Goal: Information Seeking & Learning: Learn about a topic

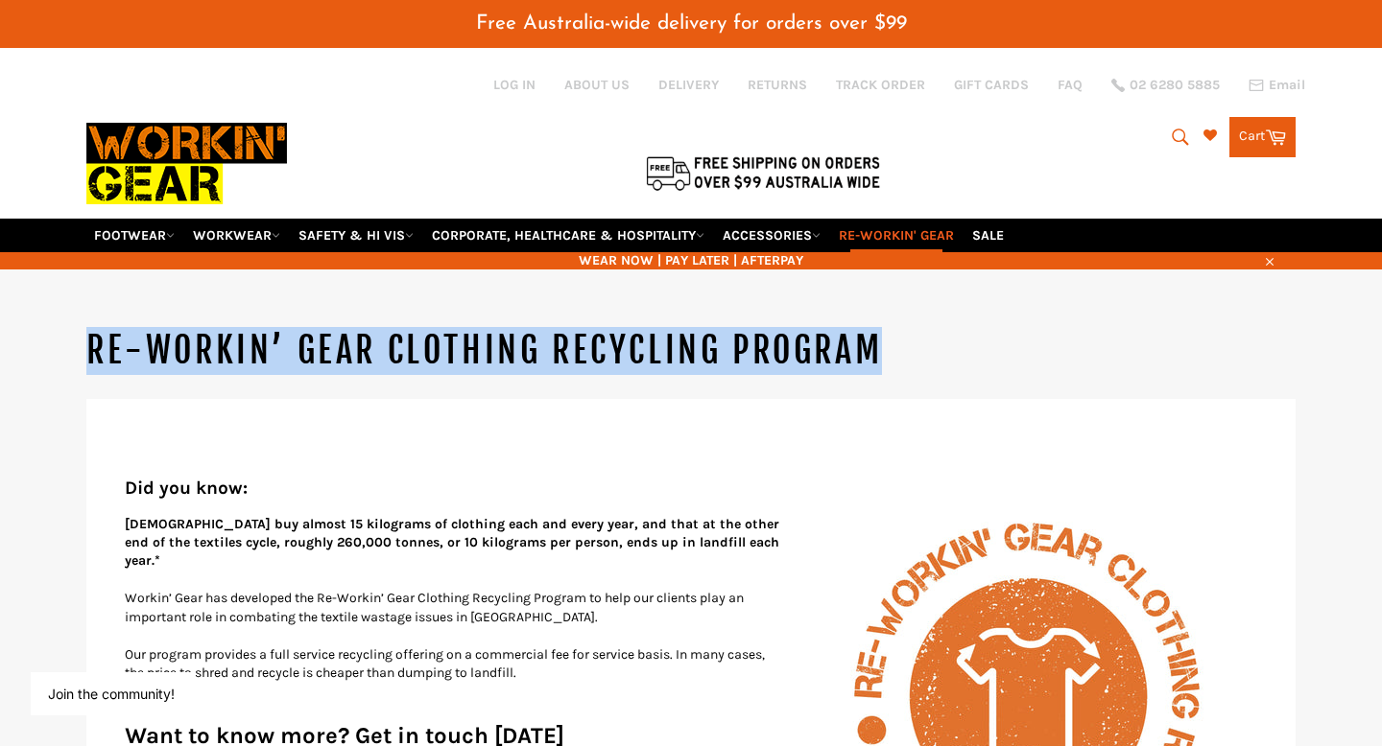
drag, startPoint x: 950, startPoint y: 307, endPoint x: 0, endPoint y: 294, distance: 950.0
copy h1 "Re-Workin’ Gear Clothing Recycling Program"
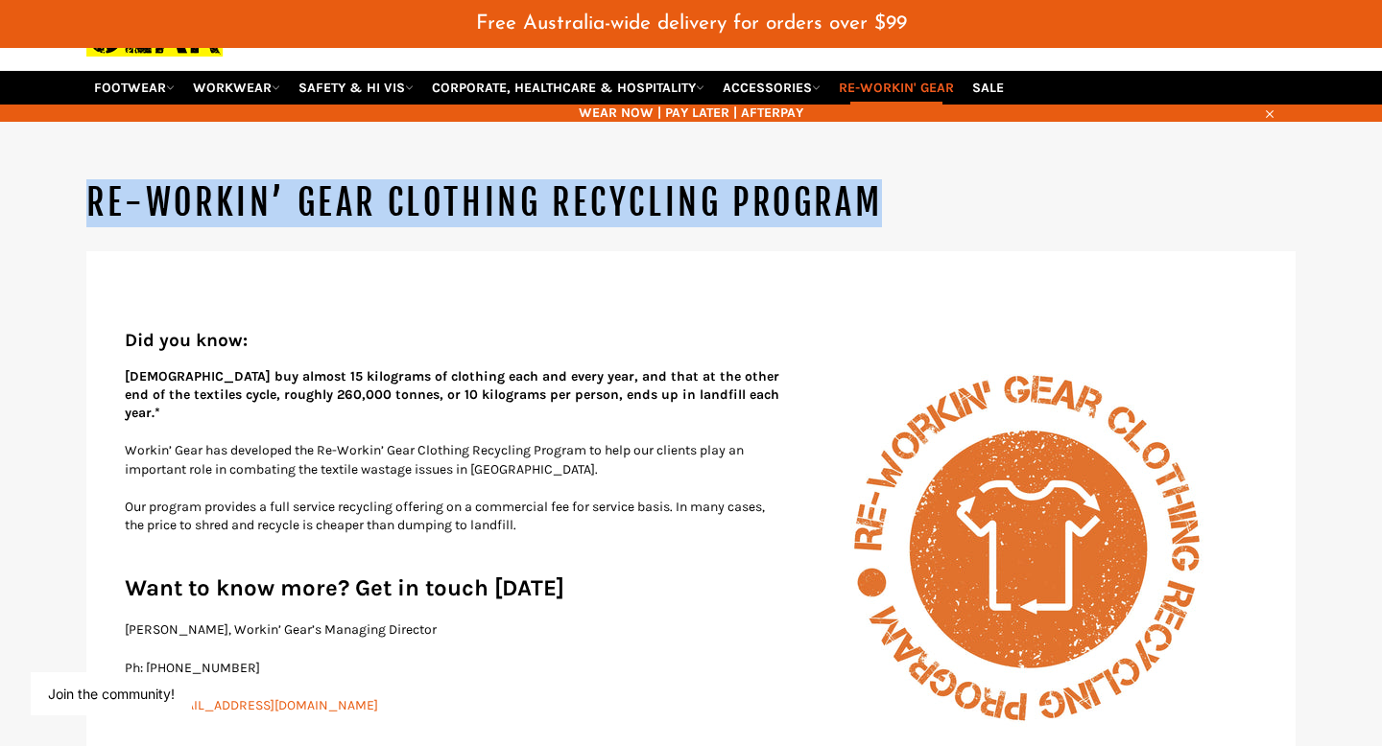
scroll to position [174, 0]
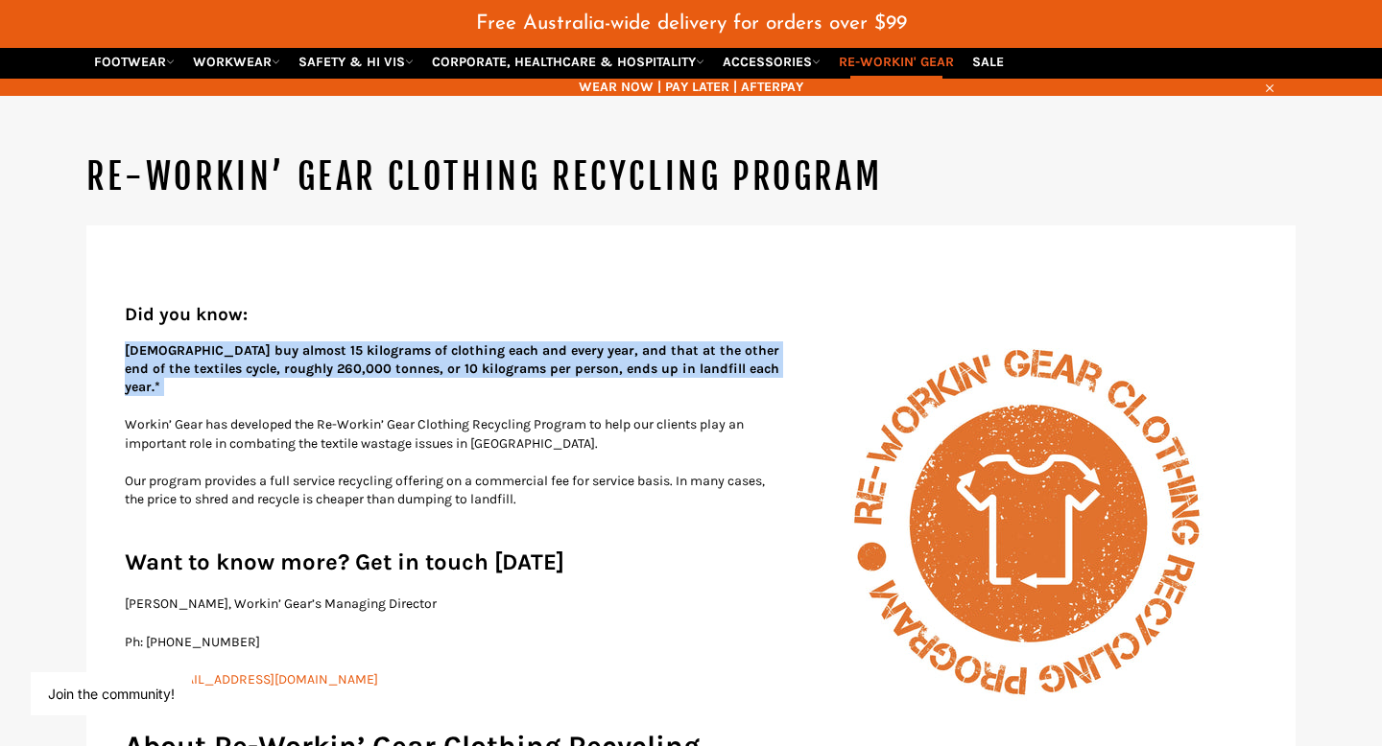
drag, startPoint x: 120, startPoint y: 332, endPoint x: 789, endPoint y: 363, distance: 669.5
copy div "[DEMOGRAPHIC_DATA] buy almost 15 kilograms of clothing each and every year, and…"
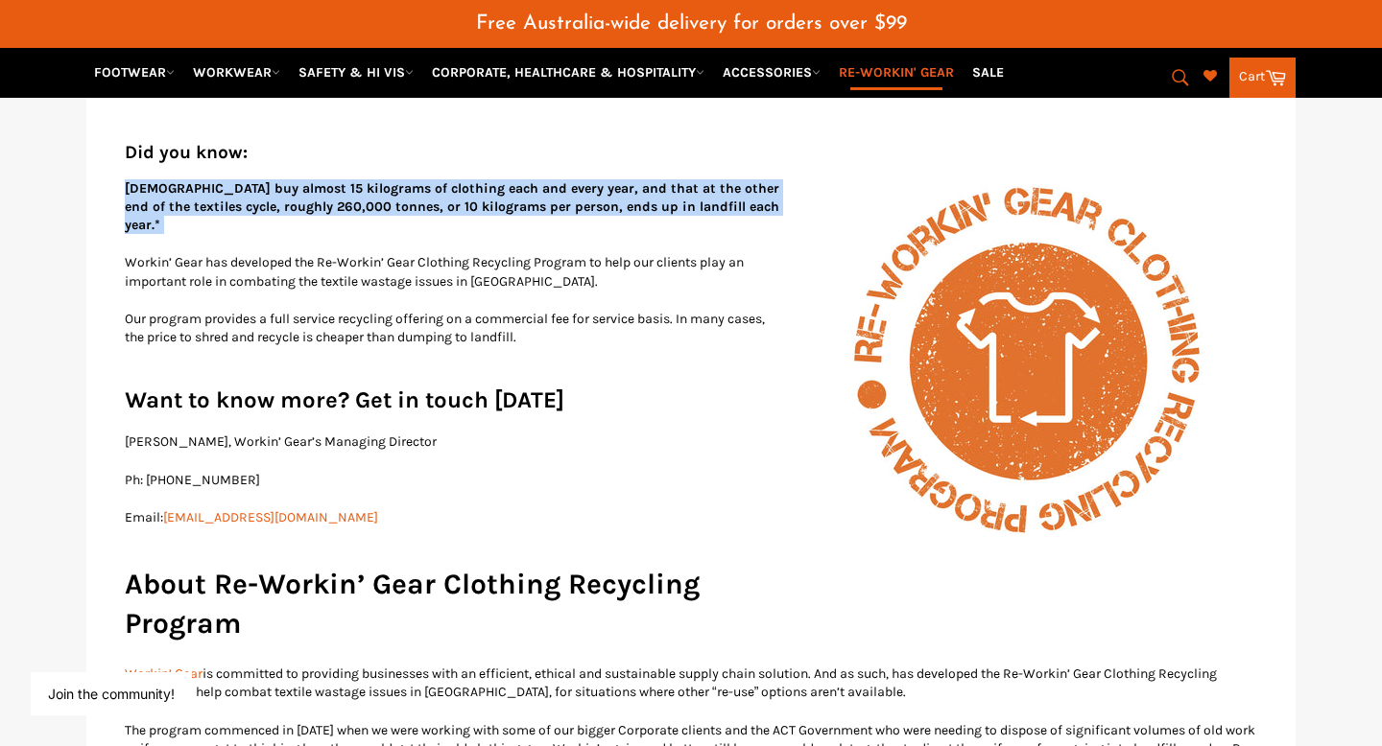
scroll to position [338, 0]
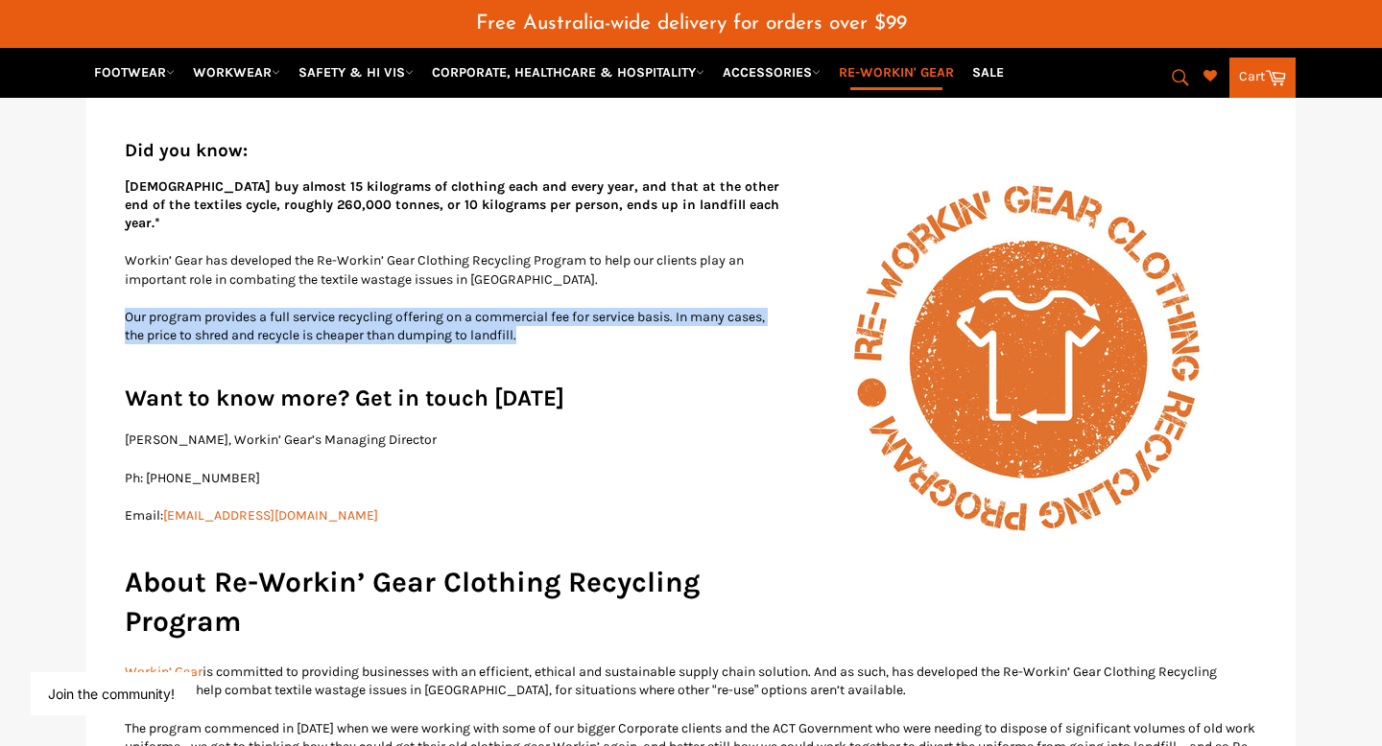
drag, startPoint x: 512, startPoint y: 289, endPoint x: 121, endPoint y: 273, distance: 391.8
copy p "Our program provides a full service recycling offering on a commercial fee for …"
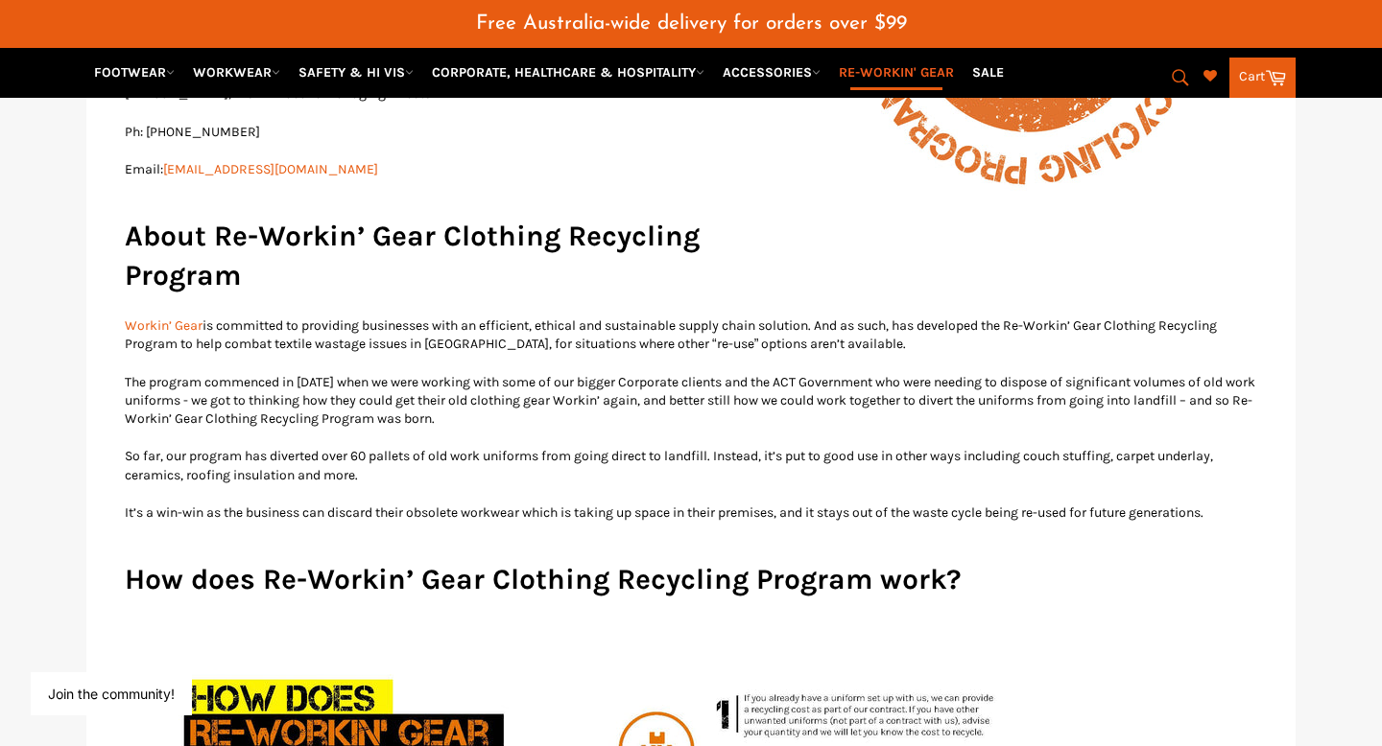
scroll to position [687, 0]
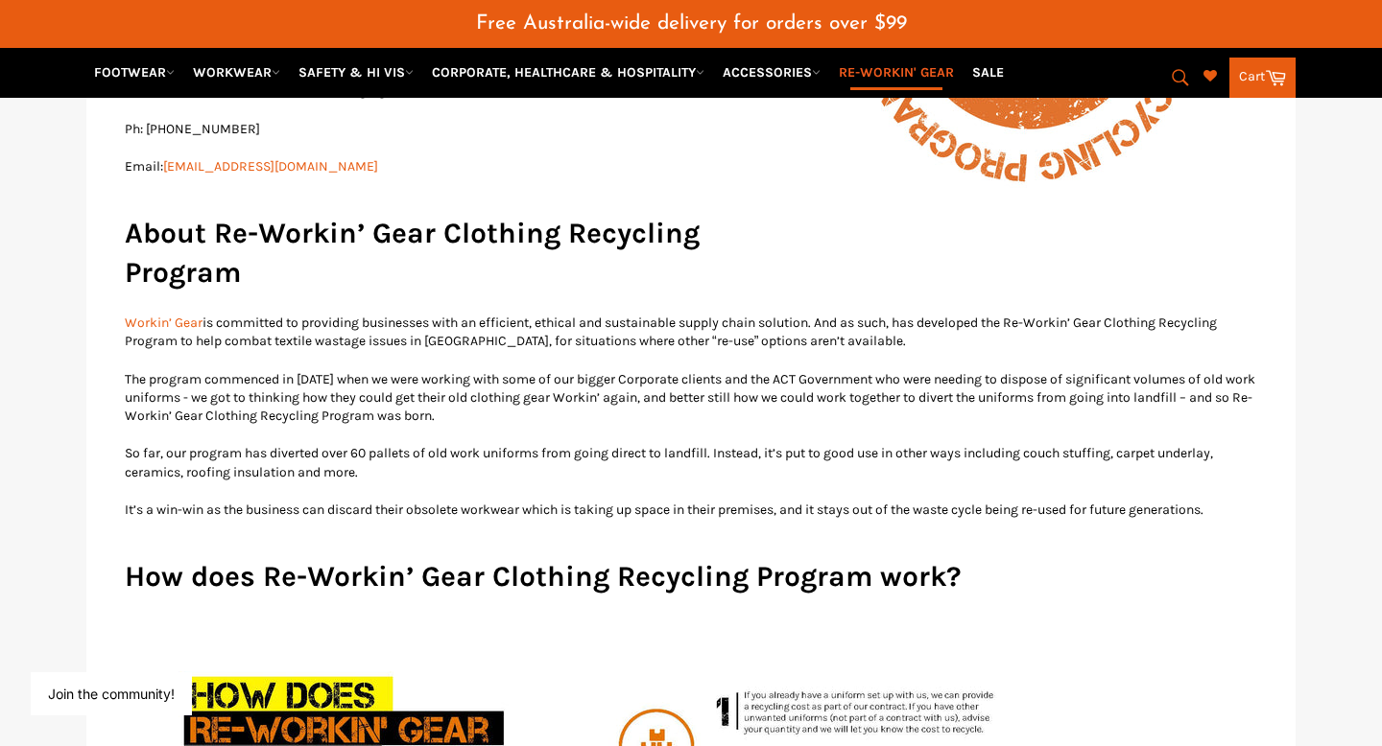
click at [882, 314] on p "Workin’ Gear is committed to providing businesses with an efficient, ethical an…" at bounding box center [691, 332] width 1132 height 37
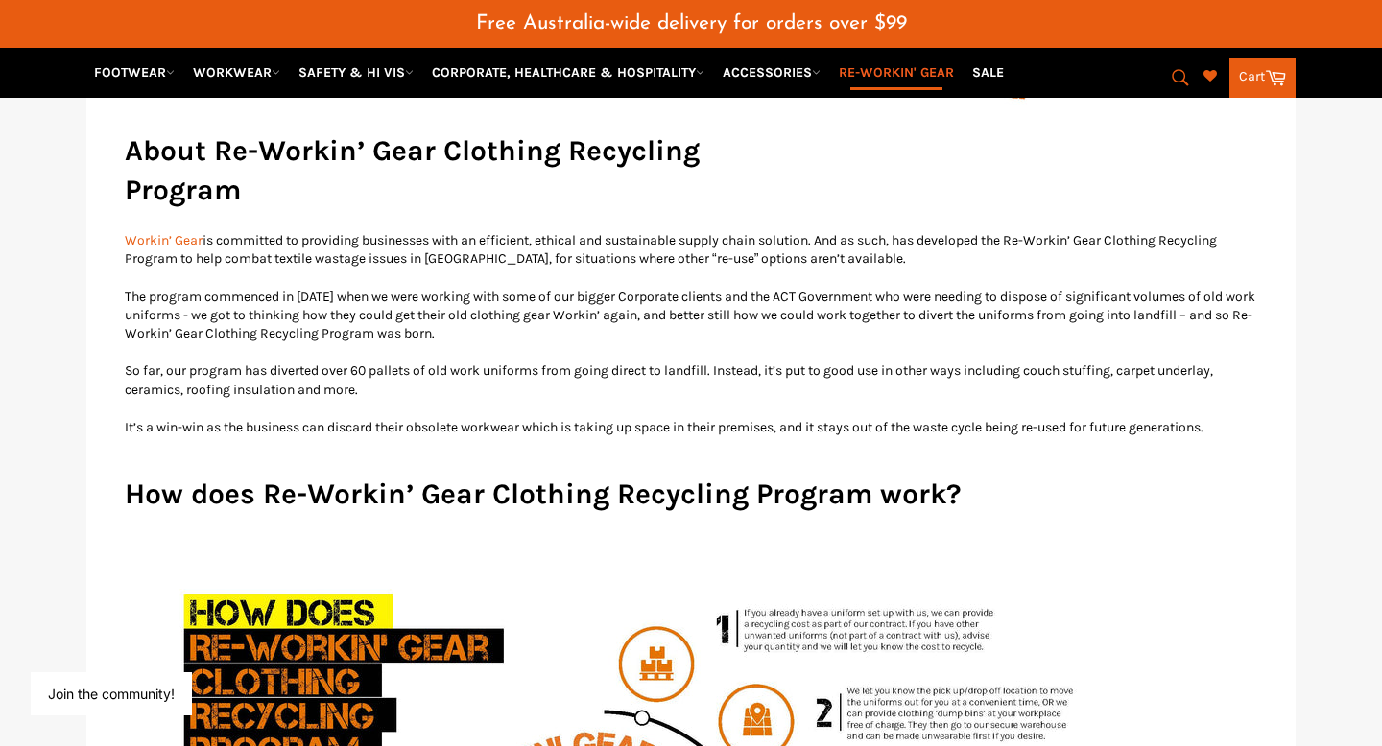
scroll to position [770, 0]
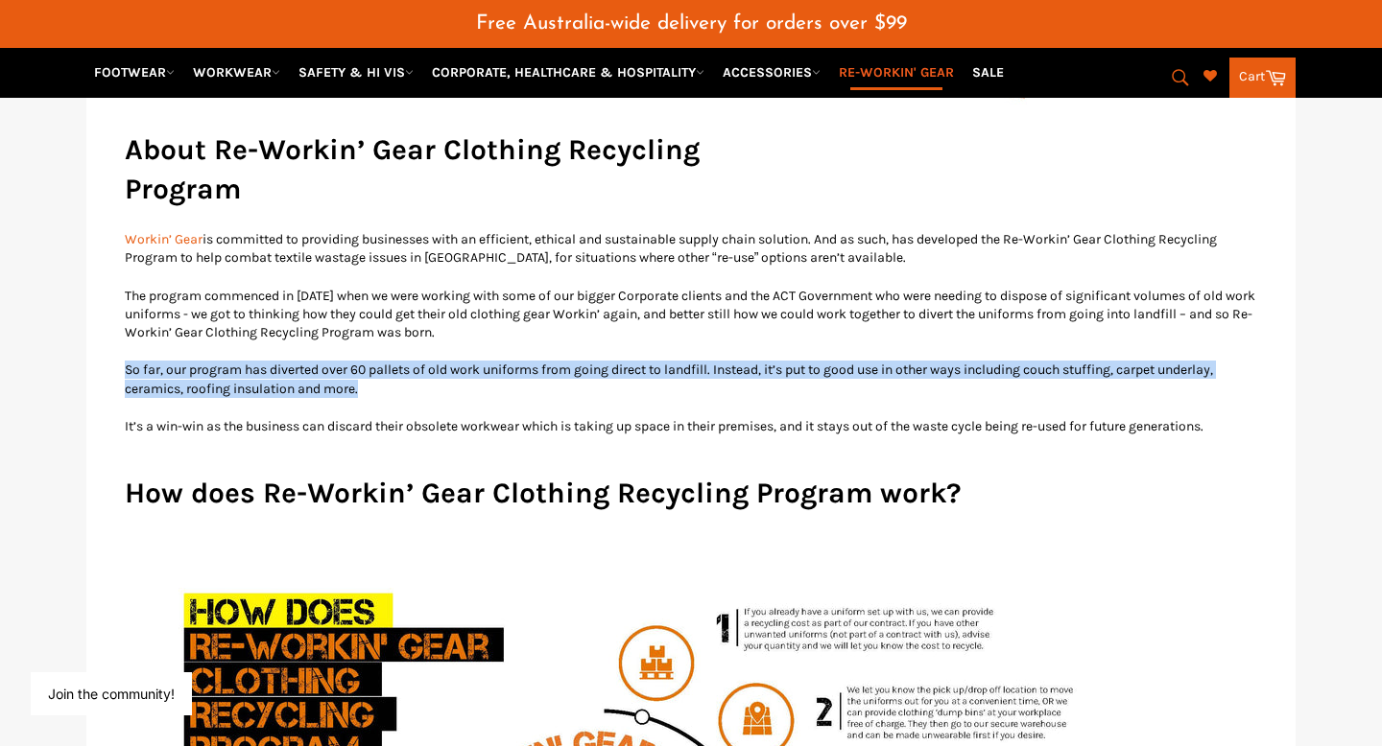
drag, startPoint x: 126, startPoint y: 323, endPoint x: 681, endPoint y: 336, distance: 555.7
click at [681, 361] on p "So far, our program has diverted over 60 pallets of old work uniforms from goin…" at bounding box center [691, 379] width 1132 height 37
drag, startPoint x: 727, startPoint y: 340, endPoint x: 96, endPoint y: 311, distance: 632.0
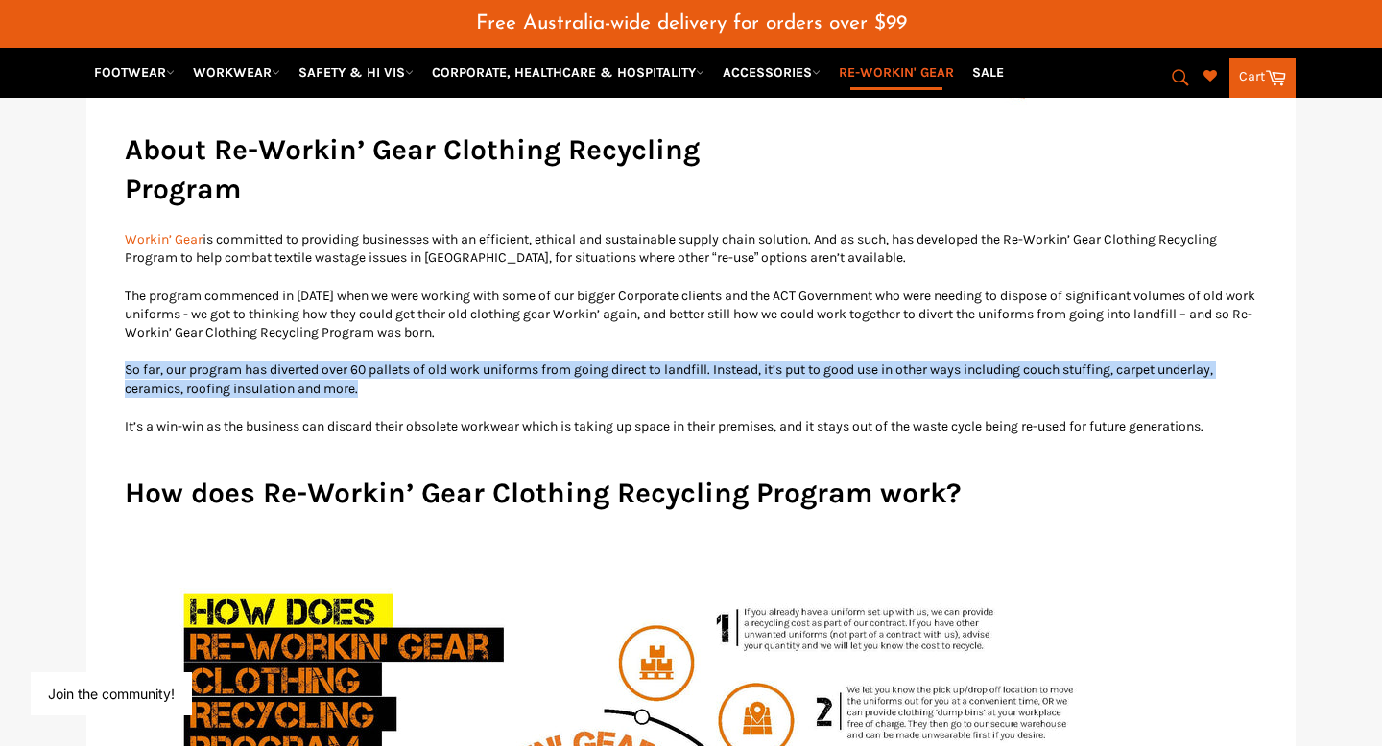
copy p "So far, our program has diverted over 60 pallets of old work uniforms from goin…"
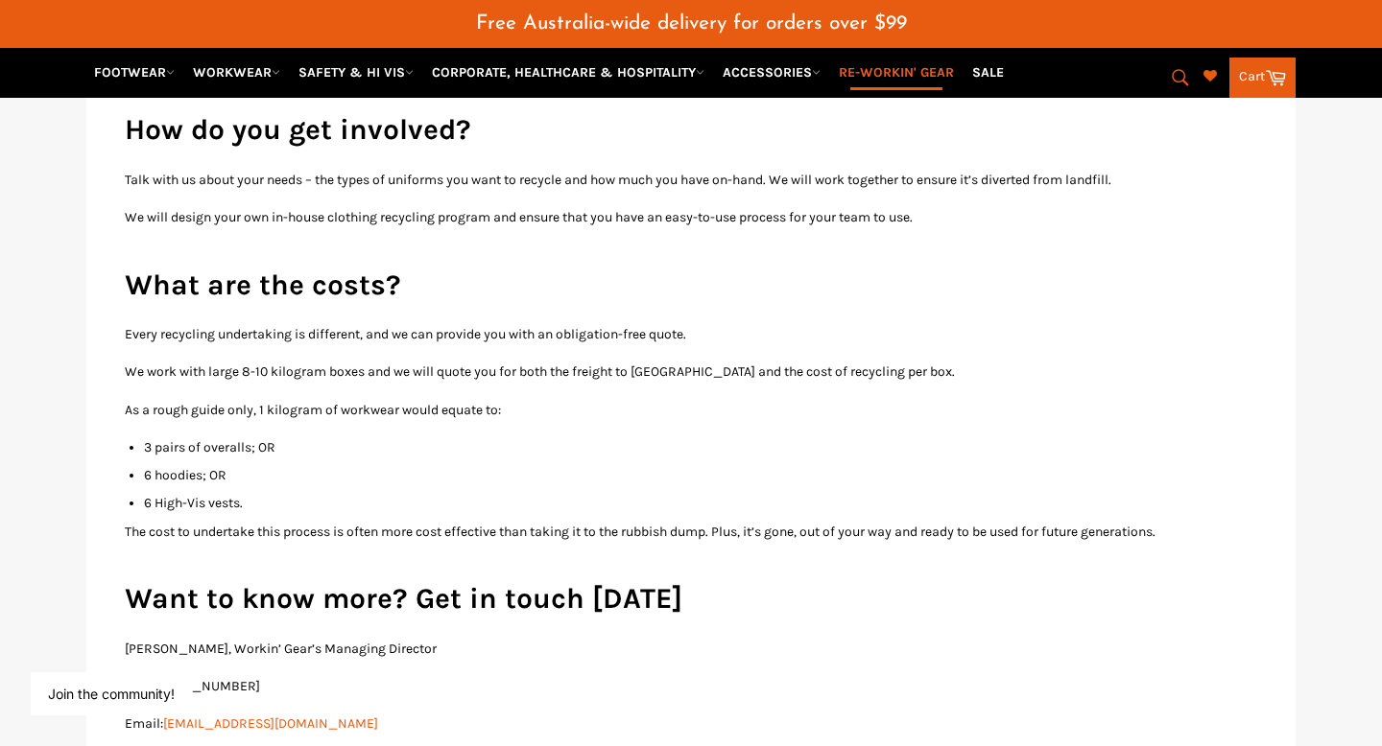
scroll to position [3254, 0]
